Goal: Transaction & Acquisition: Purchase product/service

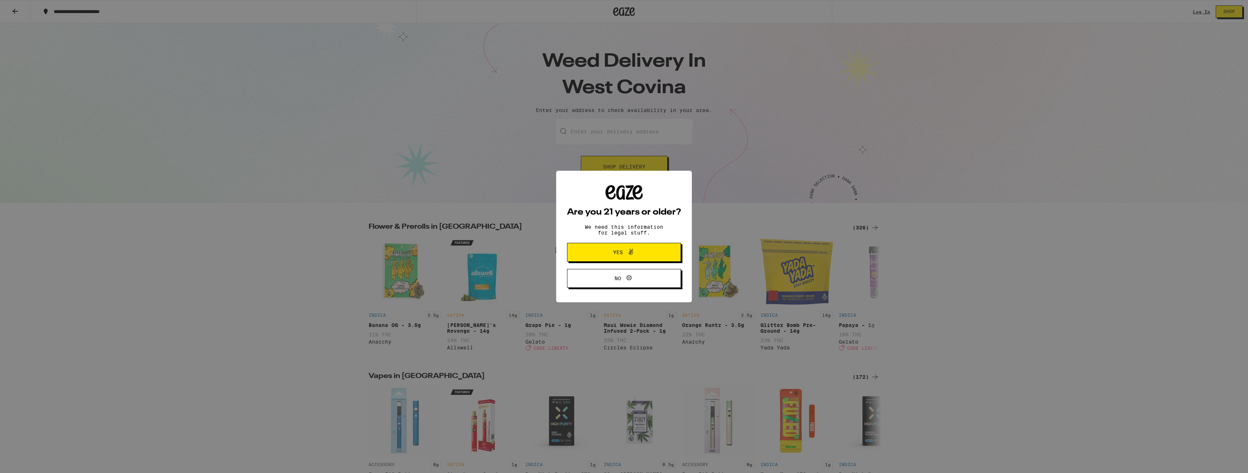
click at [633, 252] on icon at bounding box center [631, 252] width 9 height 9
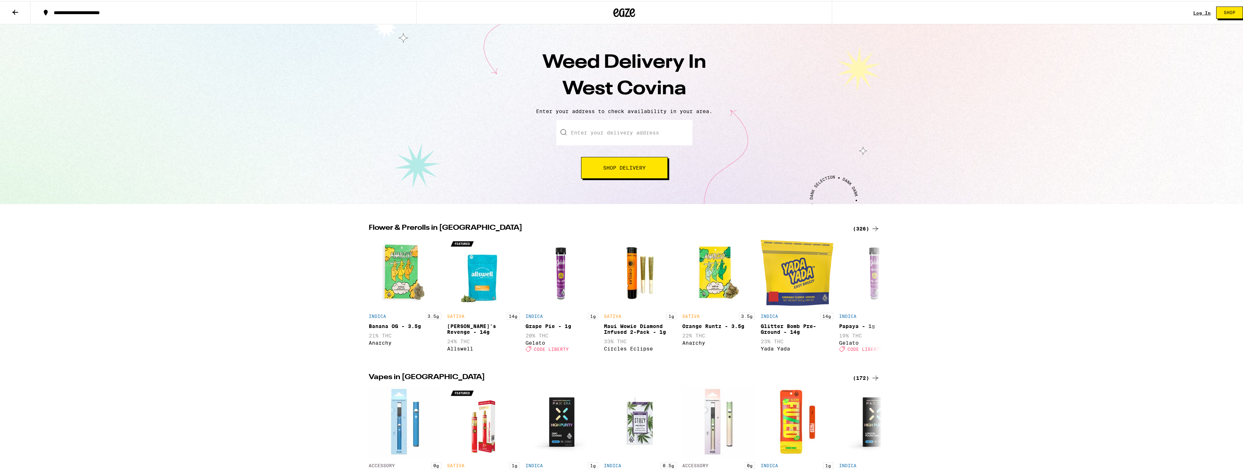
click at [594, 137] on input "Enter your delivery address" at bounding box center [624, 131] width 136 height 25
click at [611, 164] on div "[GEOGRAPHIC_DATA], [GEOGRAPHIC_DATA]" at bounding box center [630, 166] width 118 height 6
type input "[STREET_ADDRESS][PERSON_NAME]"
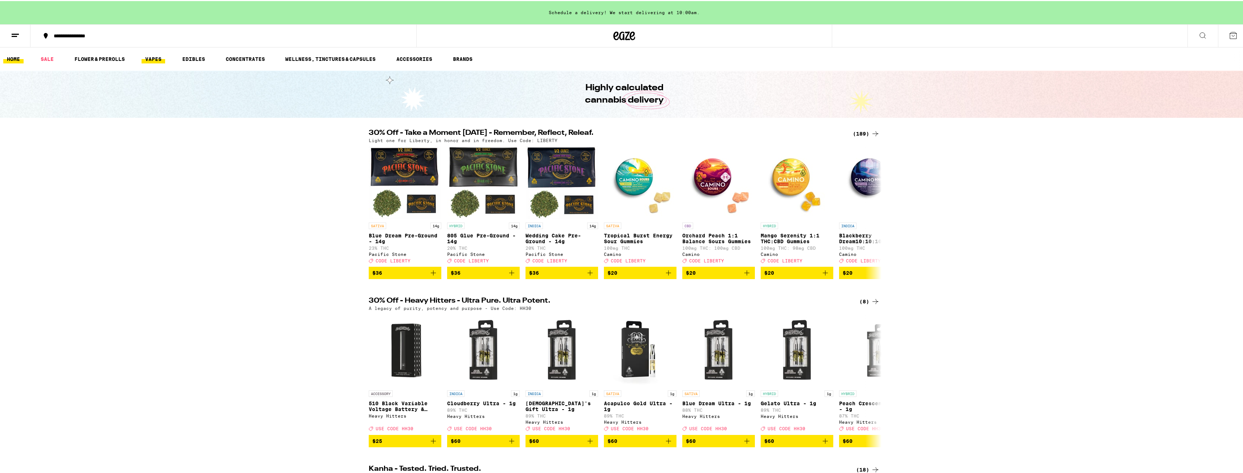
click at [157, 59] on link "VAPES" at bounding box center [154, 58] width 24 height 9
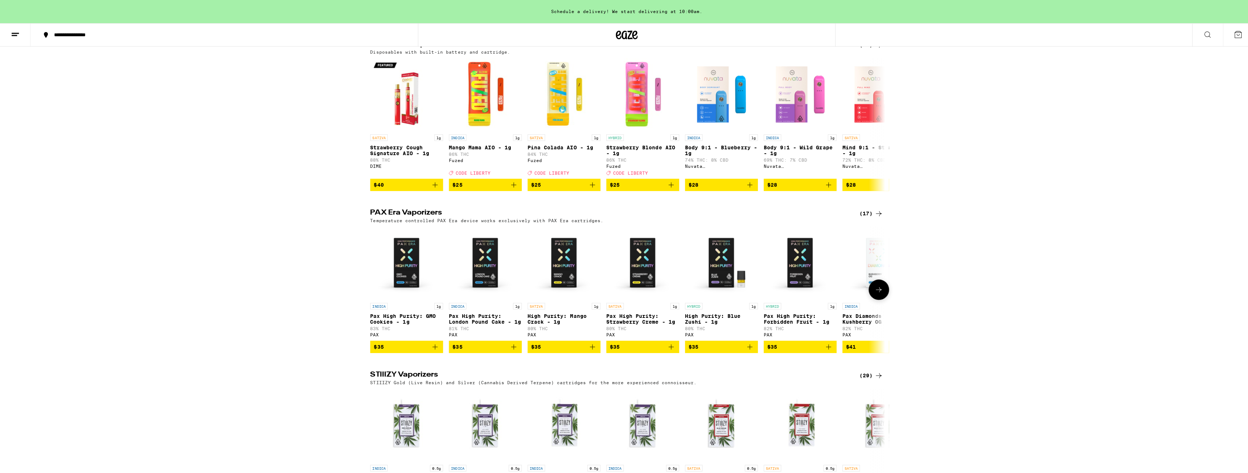
scroll to position [399, 0]
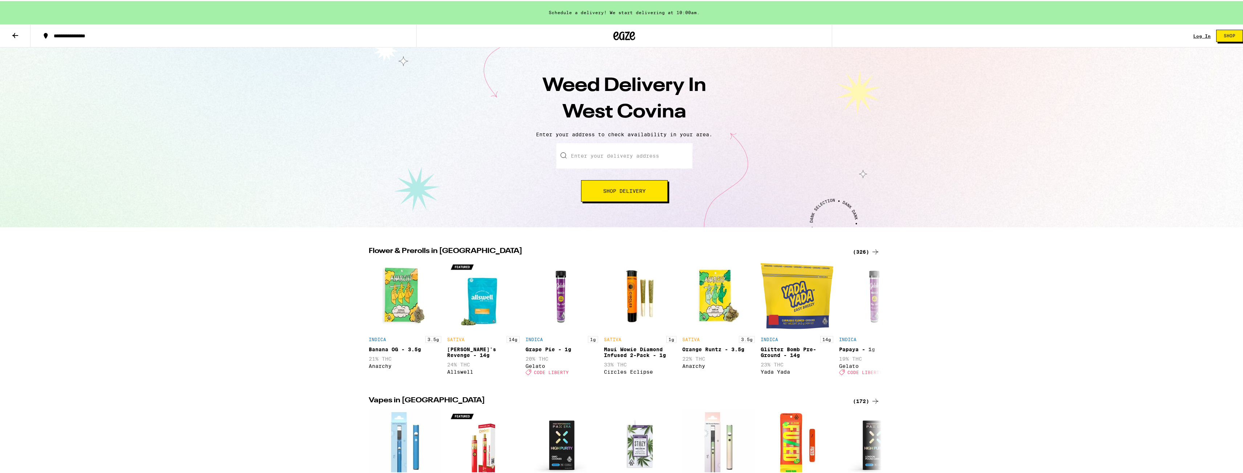
drag, startPoint x: 608, startPoint y: 152, endPoint x: 608, endPoint y: 163, distance: 10.5
click at [608, 161] on input "Enter your delivery address" at bounding box center [624, 154] width 136 height 25
click at [621, 189] on div "[STREET_ADDRESS][PERSON_NAME]" at bounding box center [636, 186] width 130 height 14
type input "[STREET_ADDRESS][PERSON_NAME]"
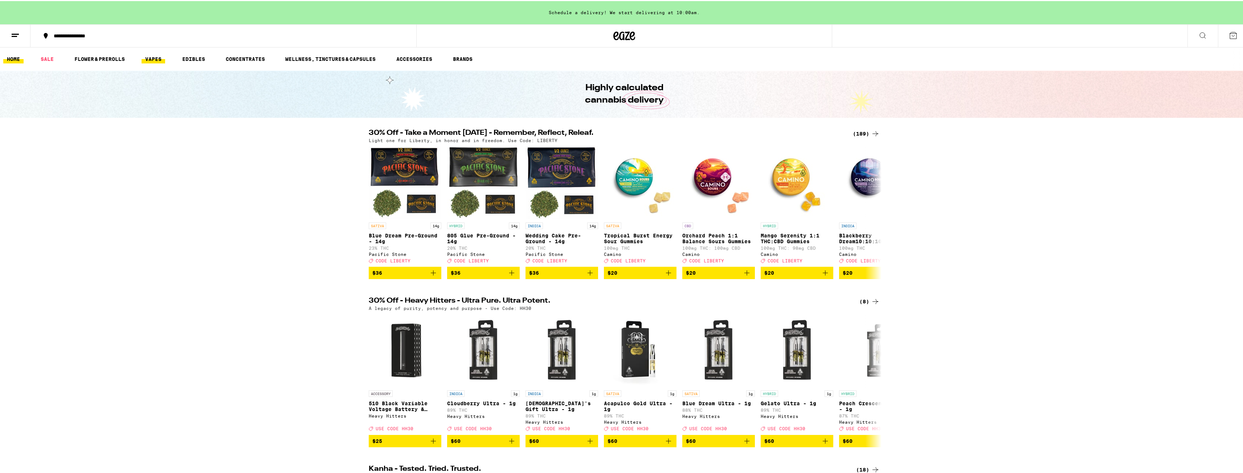
click at [158, 57] on link "VAPES" at bounding box center [154, 58] width 24 height 9
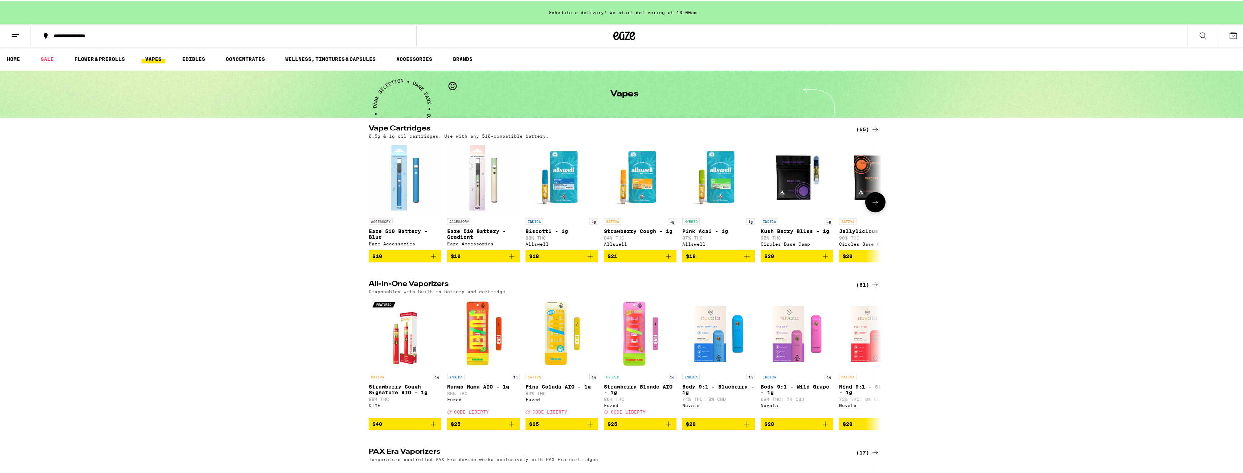
click at [562, 260] on span "$18" at bounding box center [561, 255] width 65 height 9
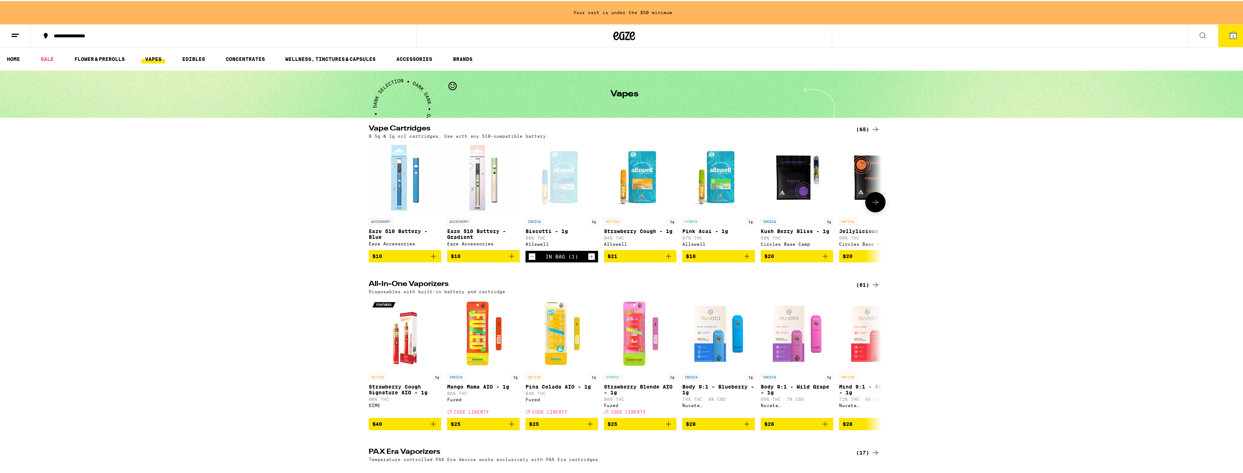
click at [716, 258] on span "$18" at bounding box center [718, 255] width 65 height 9
click at [529, 259] on icon "Decrement" at bounding box center [532, 255] width 7 height 9
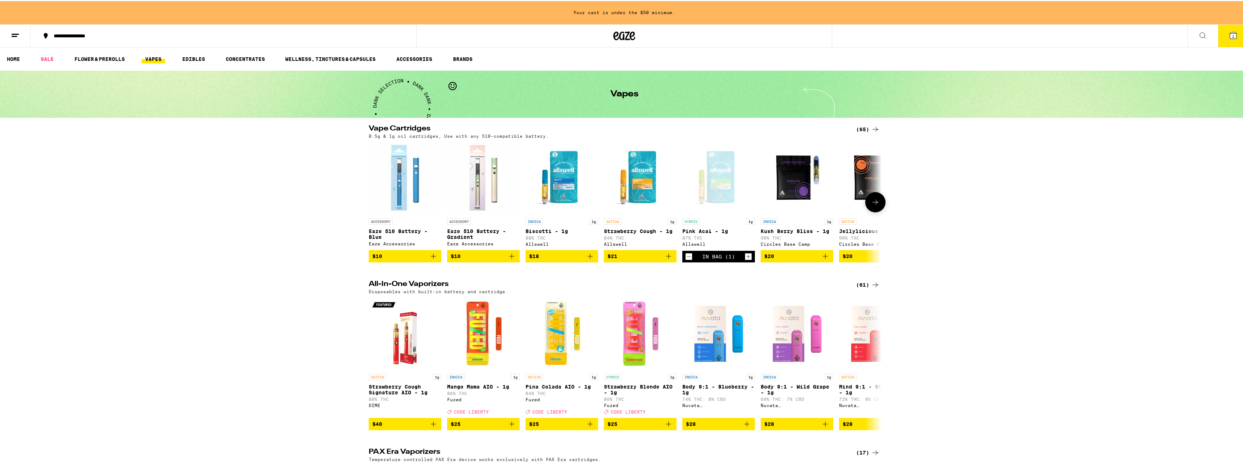
click at [685, 259] on icon "Decrement" at bounding box center [688, 255] width 7 height 9
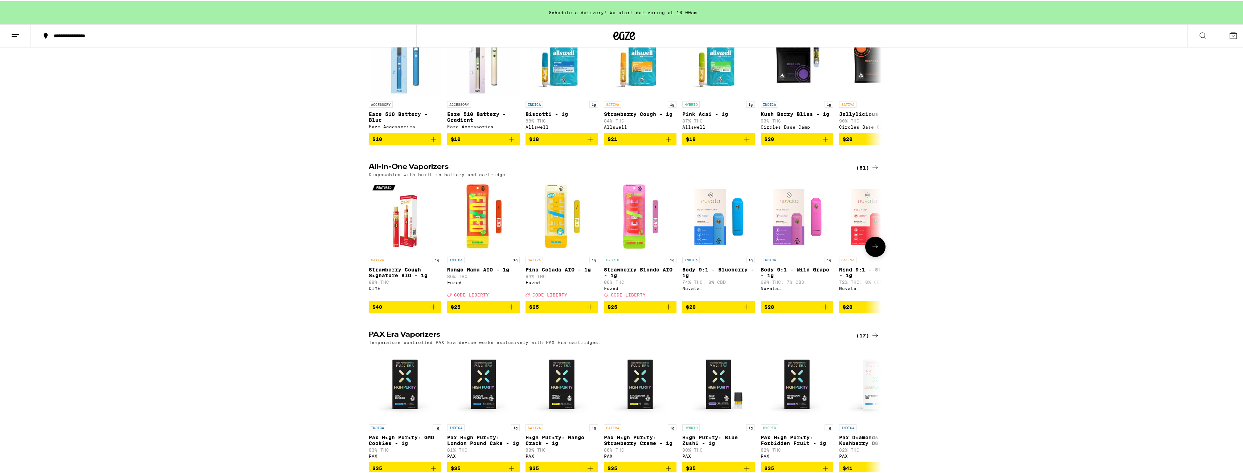
scroll to position [145, 0]
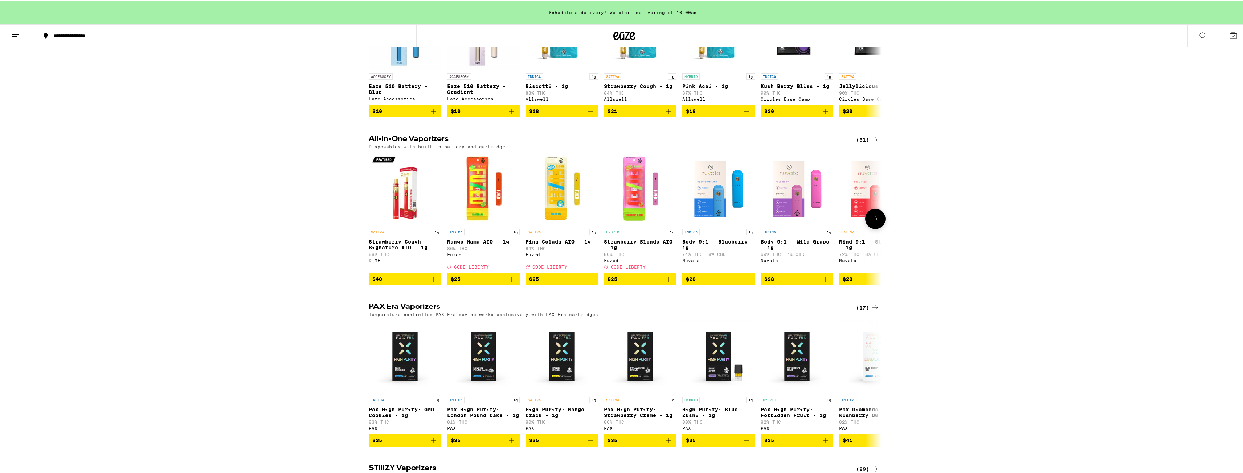
click at [507, 283] on icon "Add to bag" at bounding box center [511, 278] width 9 height 9
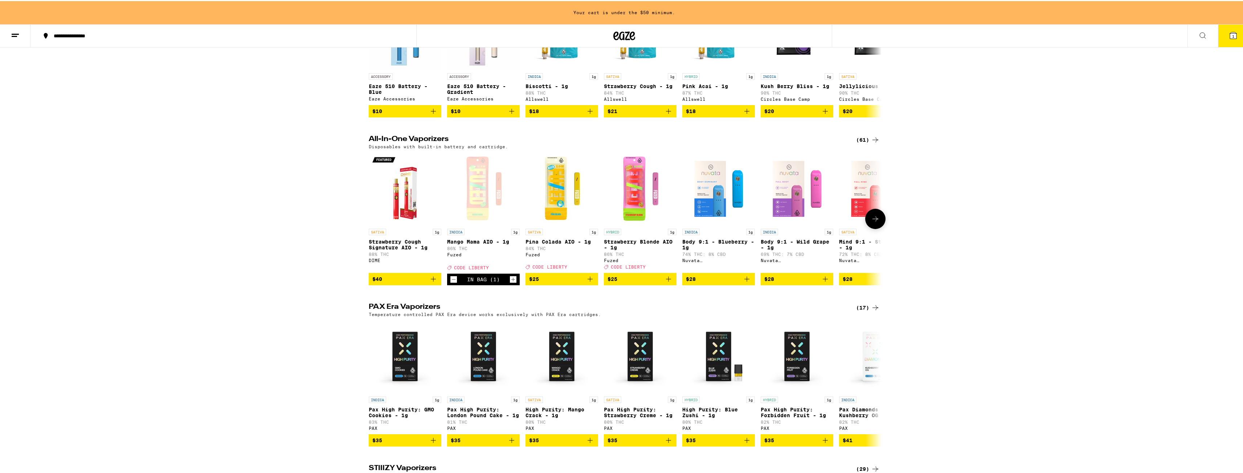
click at [666, 281] on icon "Add to bag" at bounding box center [668, 278] width 5 height 5
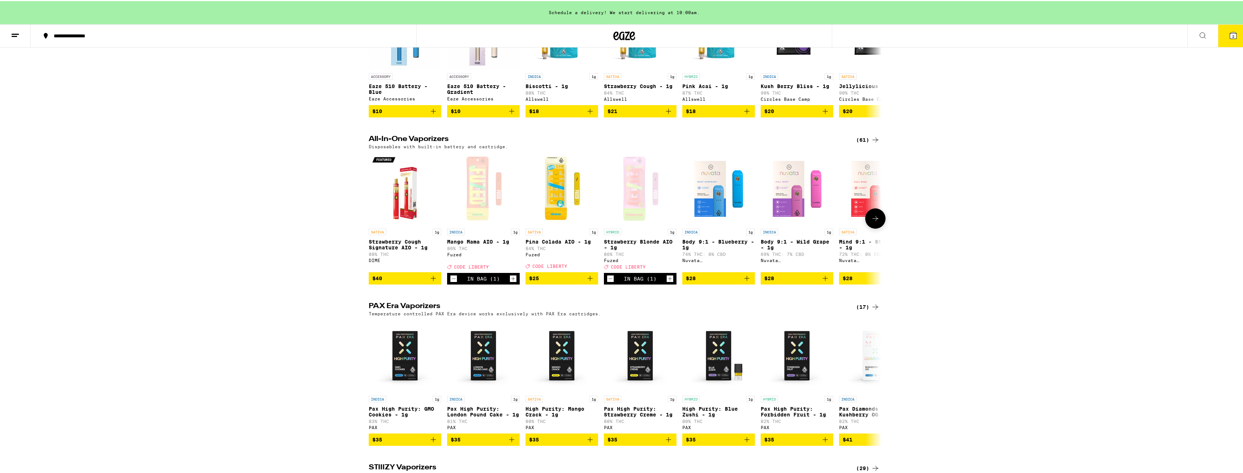
click at [512, 282] on icon "Increment" at bounding box center [513, 278] width 7 height 9
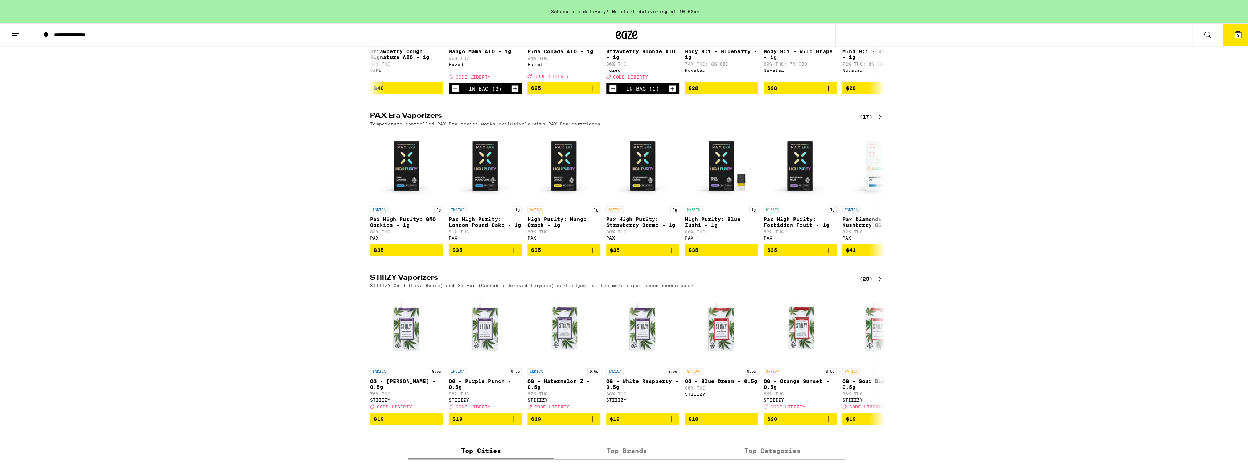
scroll to position [327, 0]
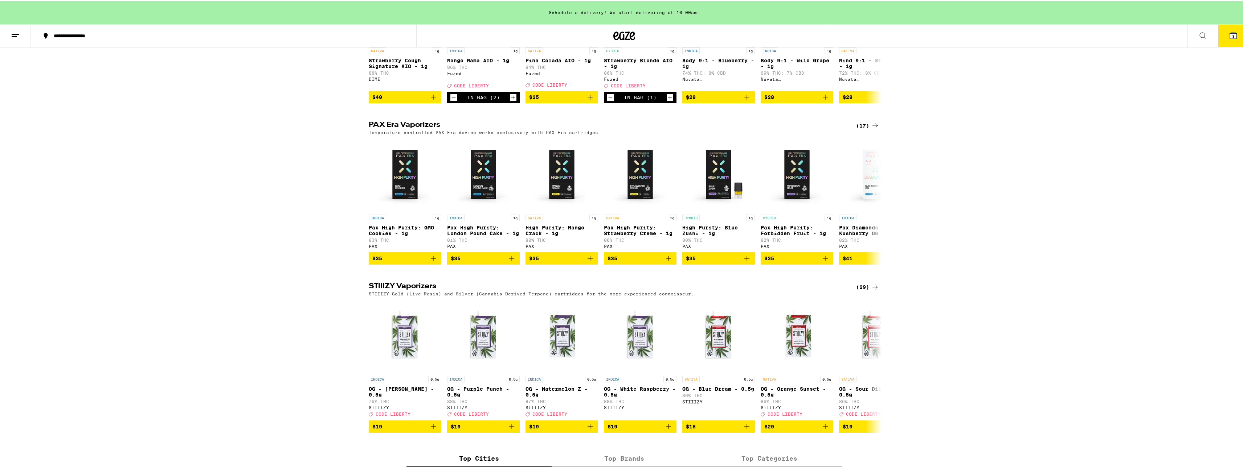
click at [1232, 36] on span "3" at bounding box center [1233, 35] width 2 height 4
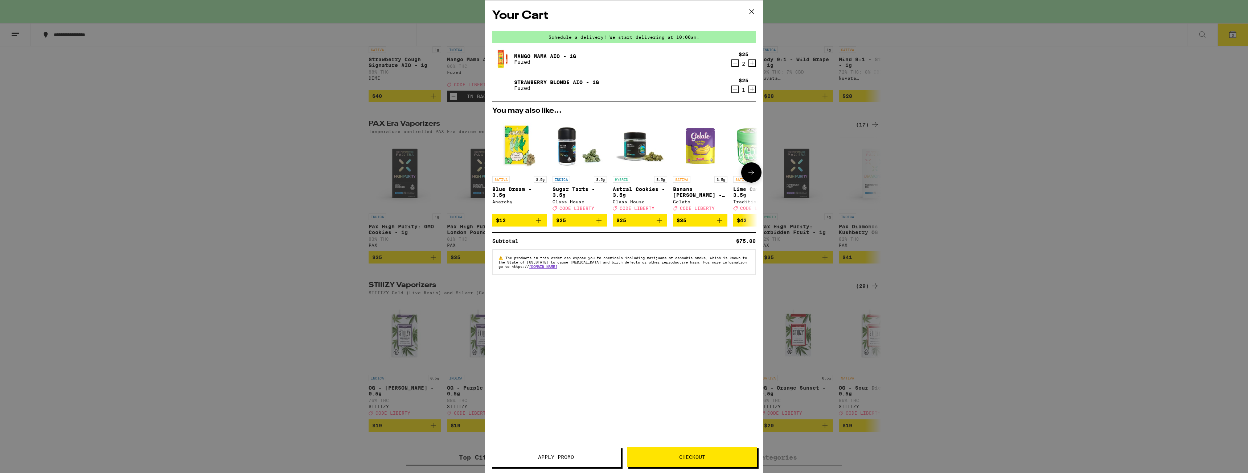
click at [564, 224] on span "$25" at bounding box center [561, 221] width 10 height 6
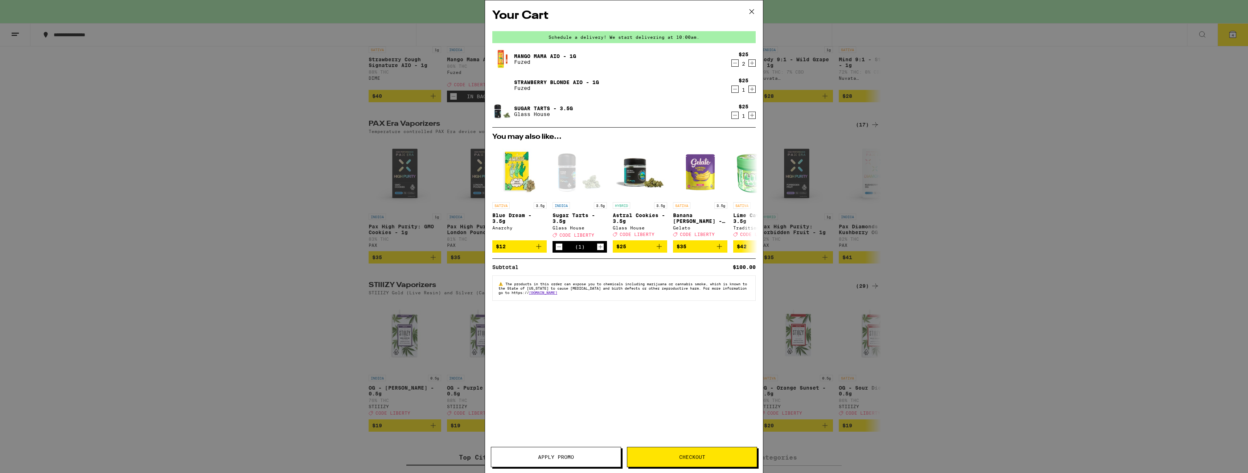
click at [698, 455] on span "Checkout" at bounding box center [692, 457] width 26 height 5
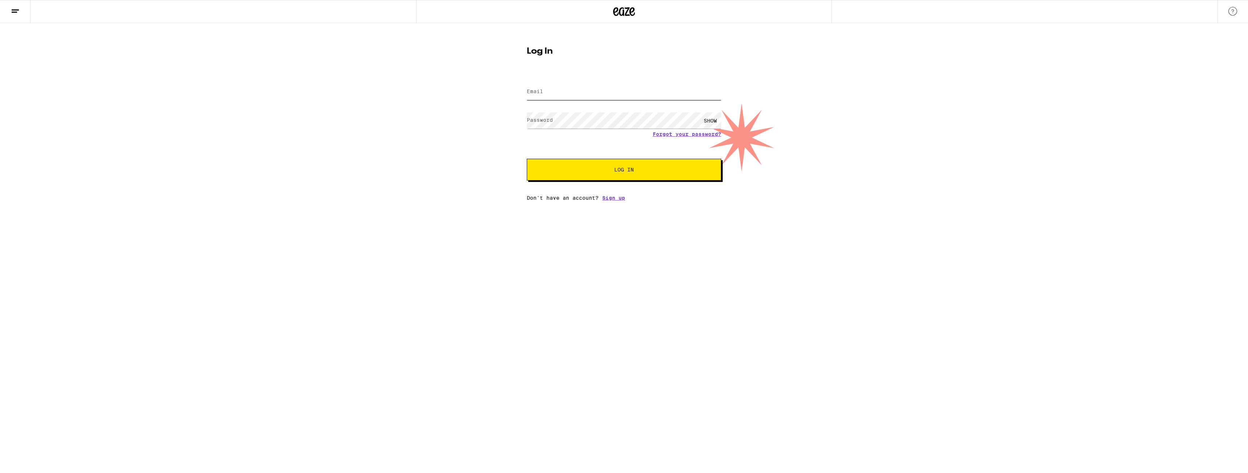
click at [540, 97] on input "Email" at bounding box center [624, 92] width 194 height 16
click at [619, 199] on div "Email Email Password Password SHOW Forgot your password? Log In Don't have an a…" at bounding box center [624, 137] width 194 height 127
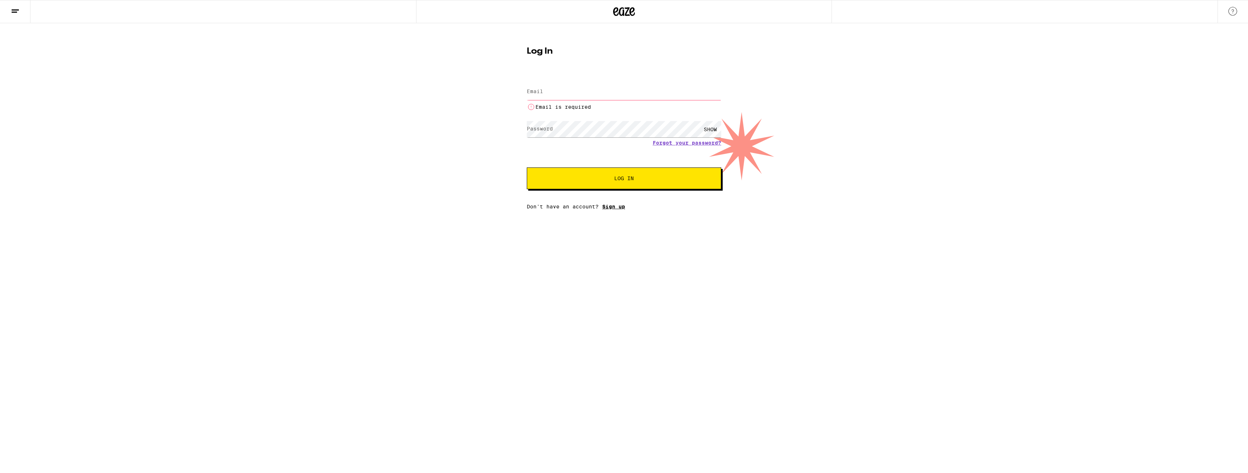
click at [615, 209] on link "Sign up" at bounding box center [613, 207] width 23 height 6
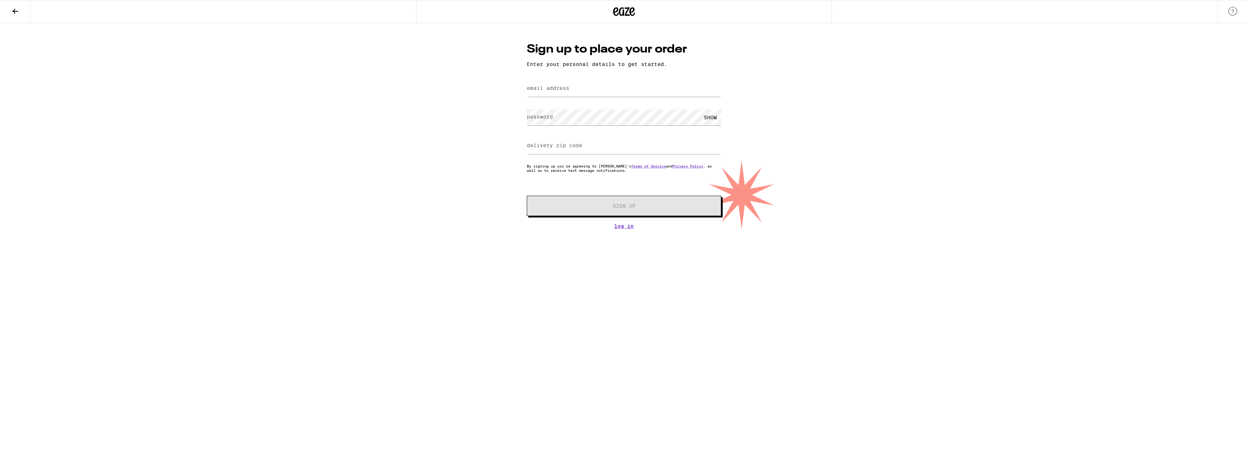
click at [551, 98] on div at bounding box center [624, 88] width 194 height 21
click at [551, 86] on label "email address" at bounding box center [548, 88] width 42 height 6
type input "[EMAIL_ADDRESS][DOMAIN_NAME]"
type input "91792"
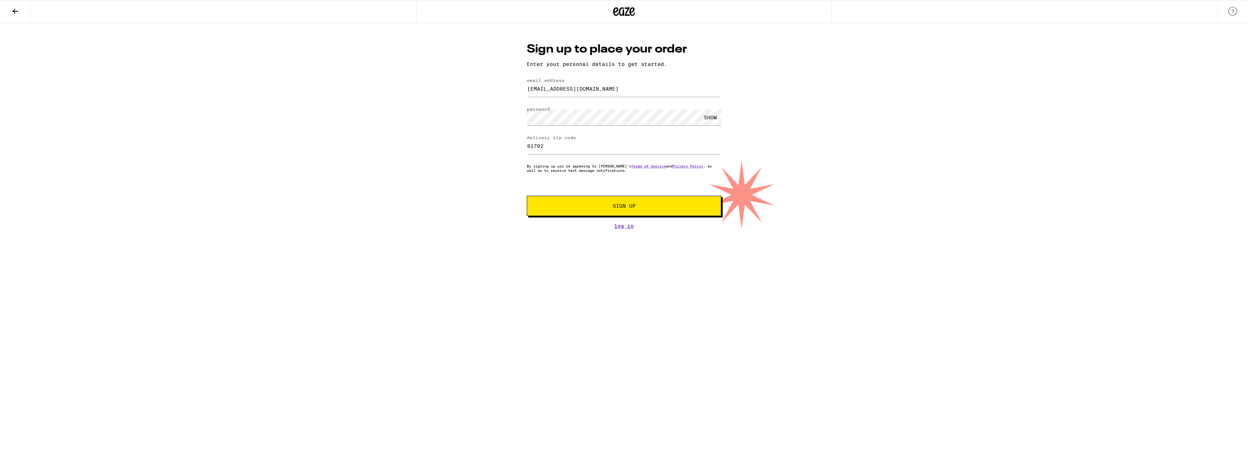
click at [564, 213] on button "Sign Up" at bounding box center [624, 206] width 194 height 20
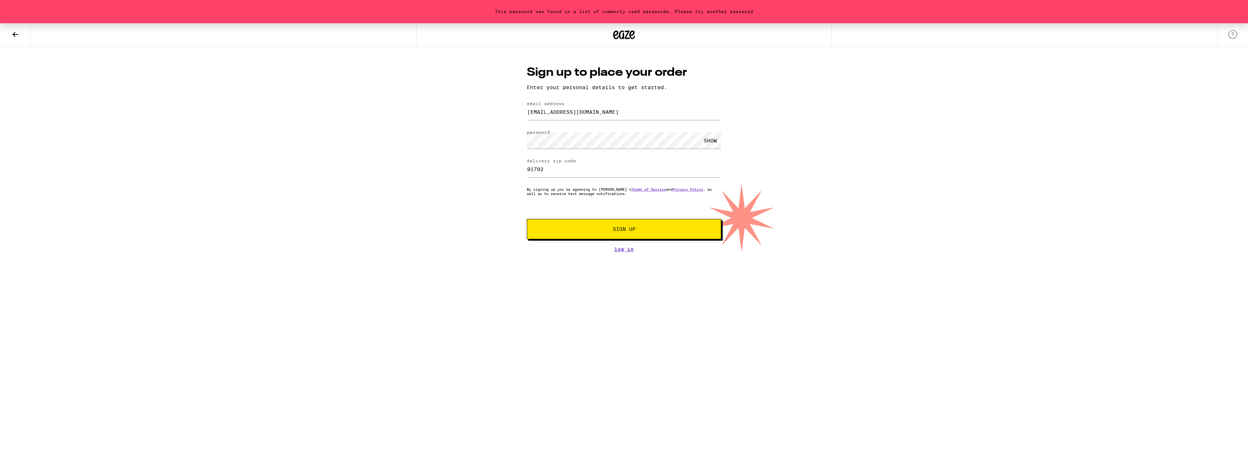
click at [597, 225] on button "Sign Up" at bounding box center [624, 229] width 194 height 20
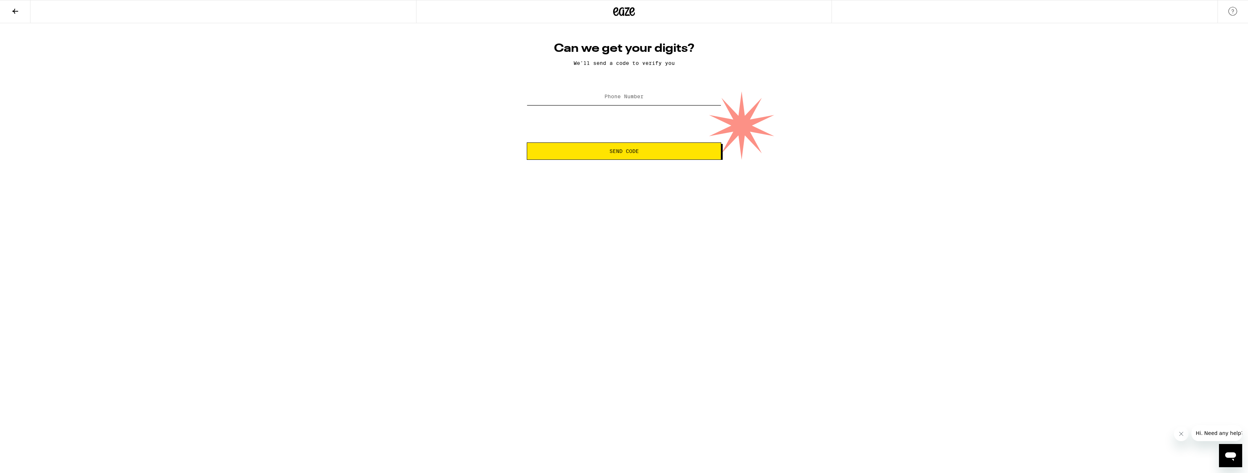
click at [606, 93] on input "Phone Number" at bounding box center [624, 97] width 194 height 16
type input "[PHONE_NUMBER]"
click at [606, 151] on span "Send Code" at bounding box center [624, 151] width 182 height 5
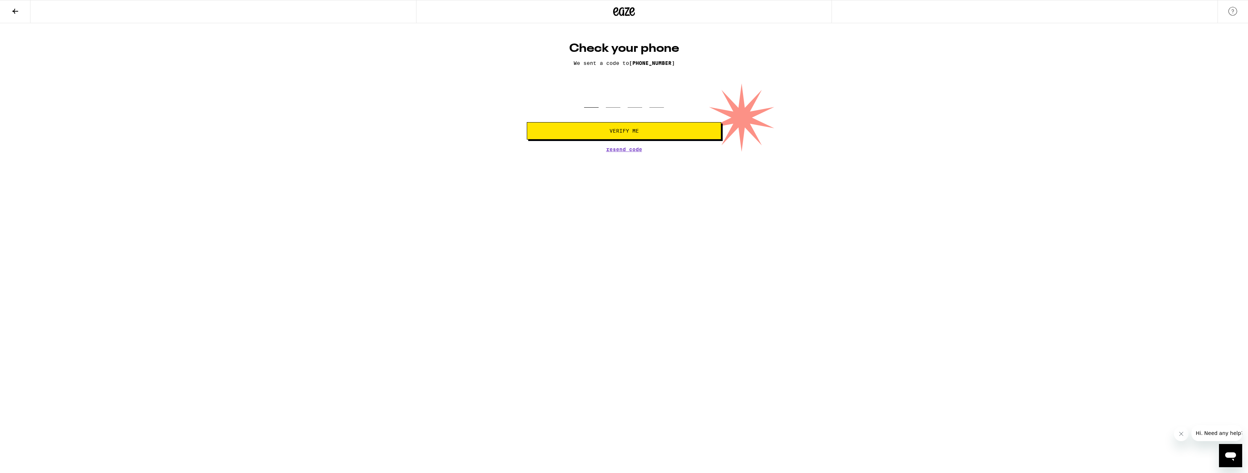
click at [595, 102] on input "tel" at bounding box center [591, 96] width 15 height 21
type input "9"
type input "3"
type input "0"
type input "6"
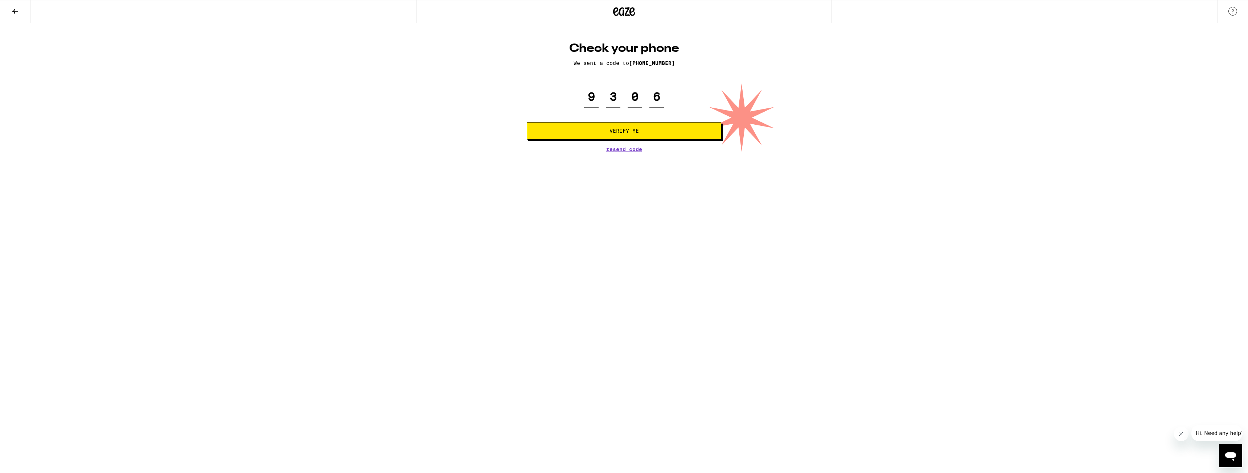
click at [652, 138] on button "Verify Me" at bounding box center [624, 130] width 194 height 17
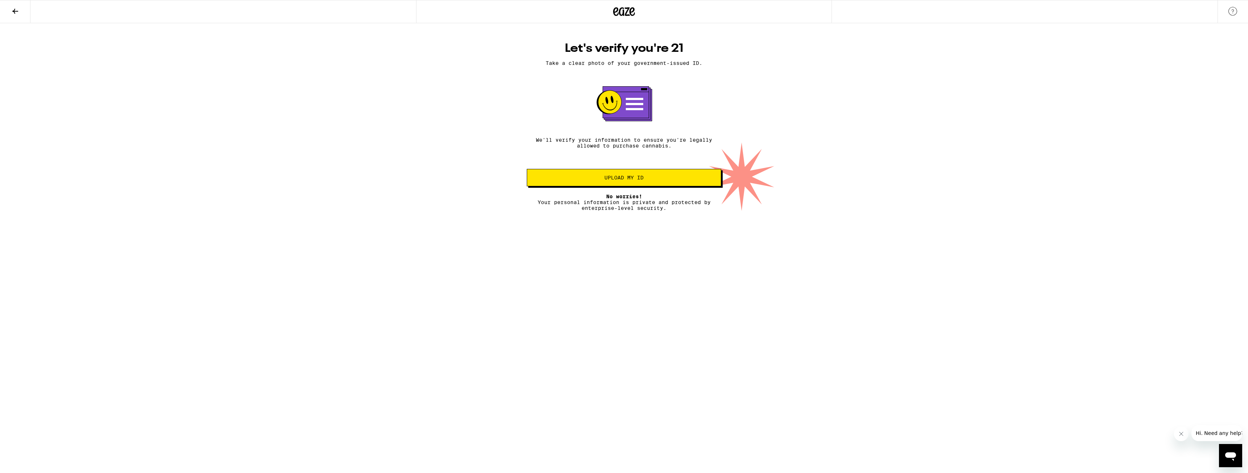
click at [581, 180] on span "Upload my ID" at bounding box center [624, 177] width 182 height 5
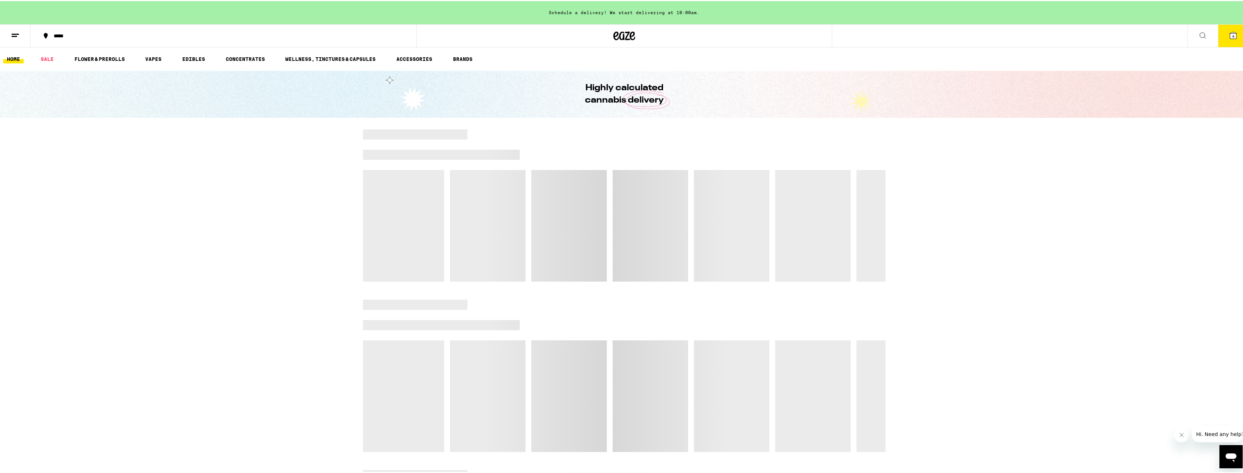
click at [1228, 26] on button "4" at bounding box center [1233, 35] width 30 height 22
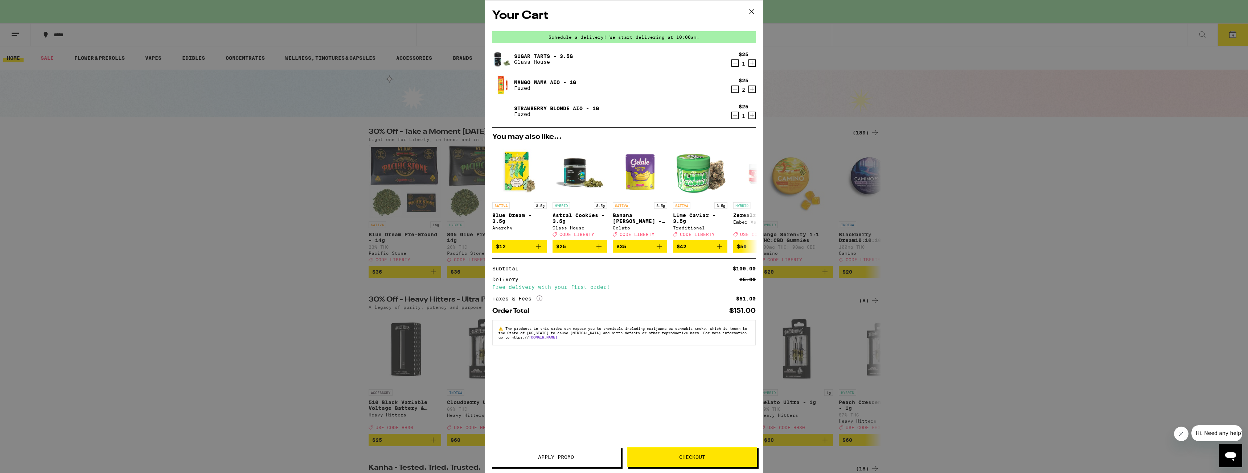
click at [537, 302] on icon "More Info" at bounding box center [540, 299] width 6 height 6
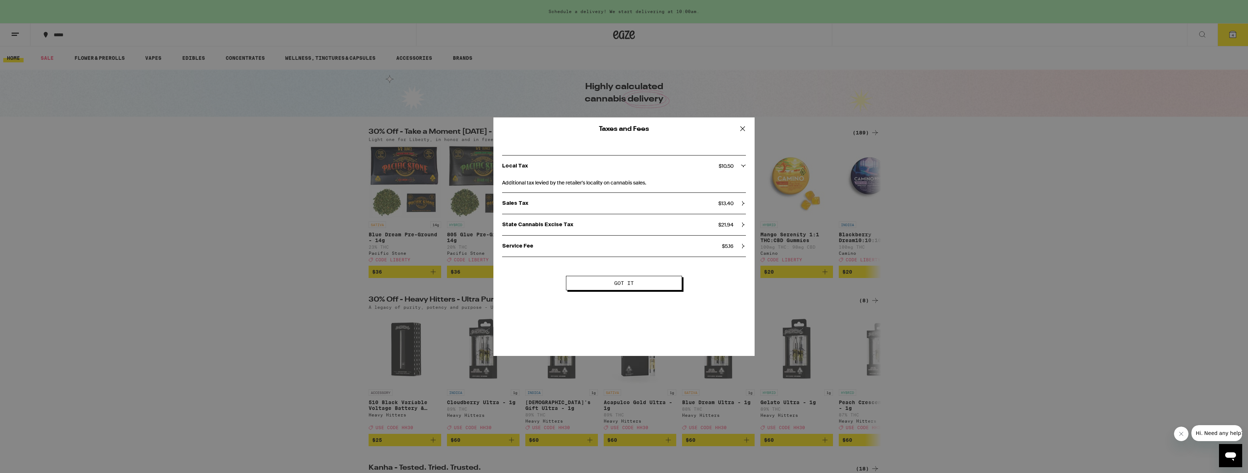
click at [657, 285] on button "Got it" at bounding box center [624, 283] width 116 height 15
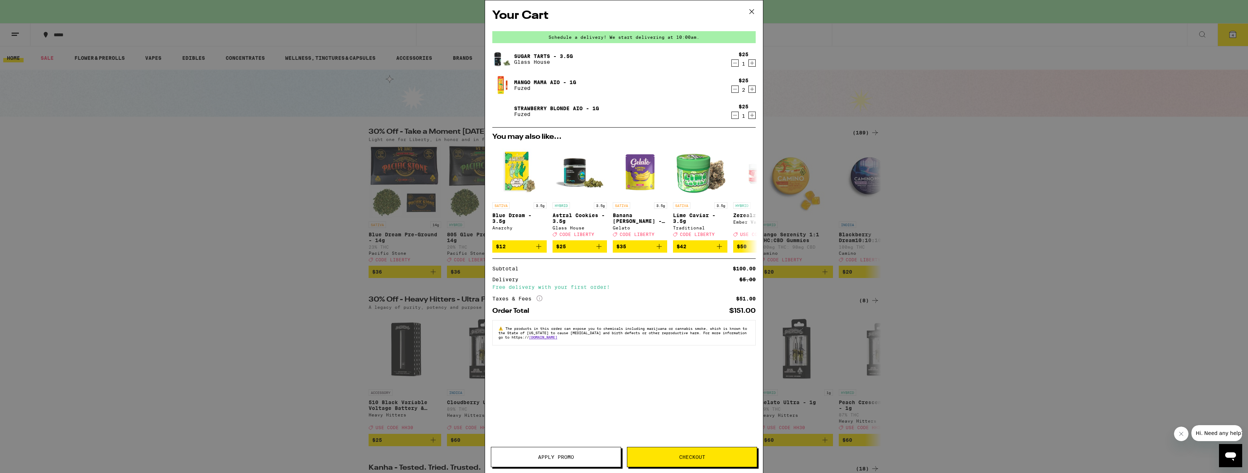
click at [733, 62] on icon "Decrement" at bounding box center [735, 63] width 7 height 9
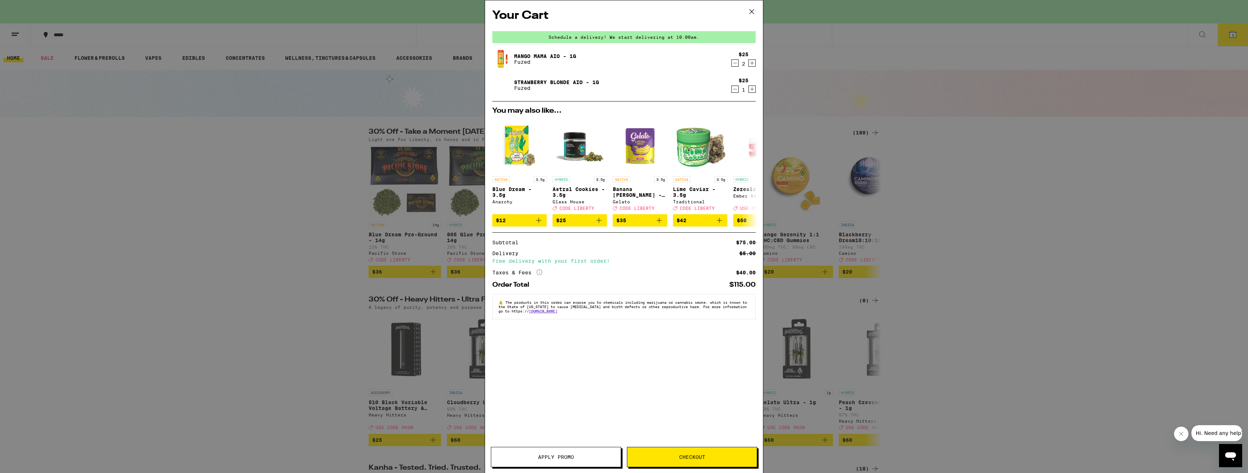
click at [747, 11] on icon at bounding box center [751, 11] width 11 height 11
